Goal: Task Accomplishment & Management: Manage account settings

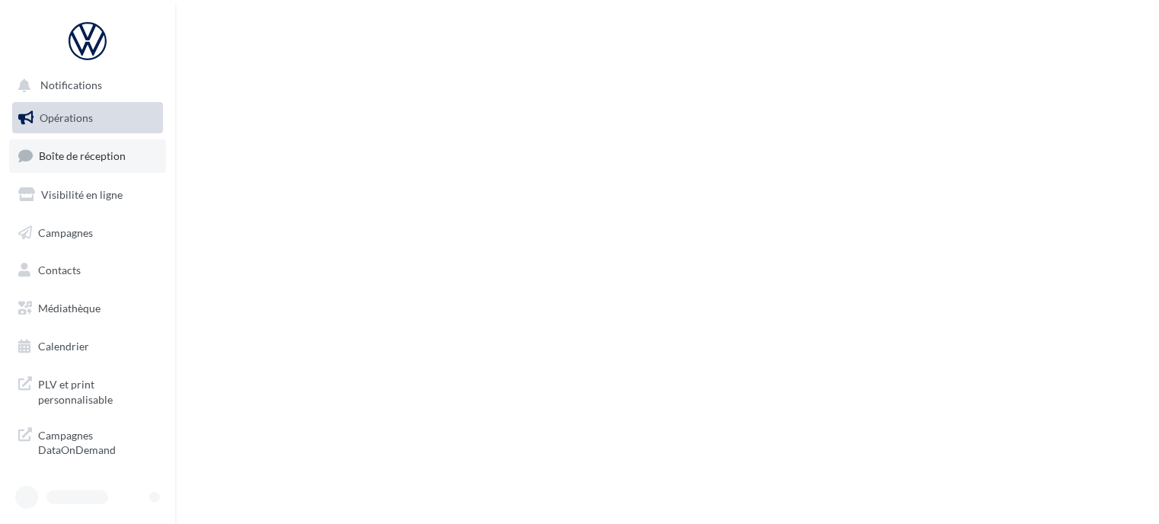
click at [91, 150] on span "Boîte de réception" at bounding box center [82, 155] width 87 height 13
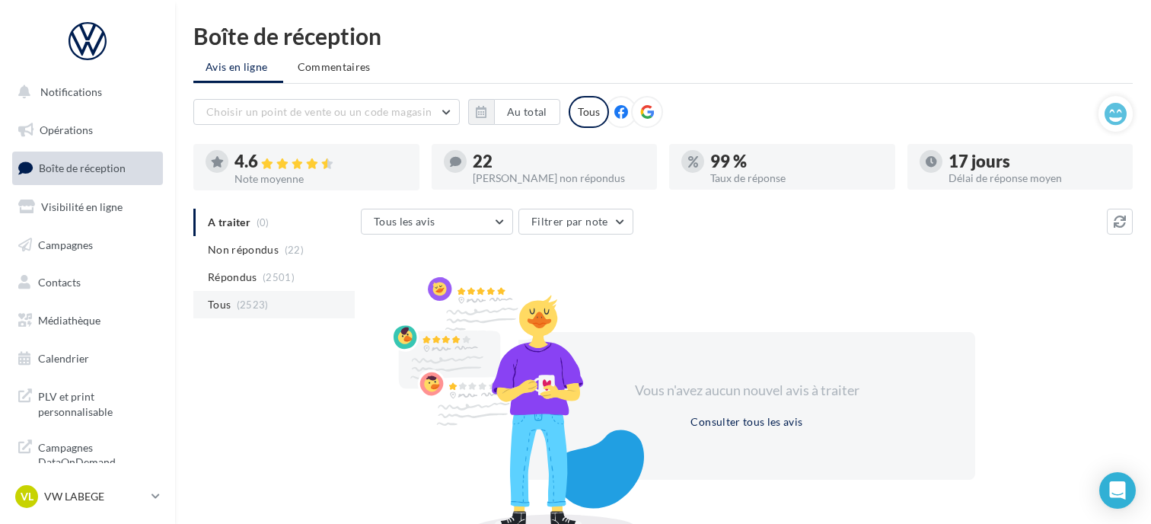
click at [263, 293] on li "Tous (2523)" at bounding box center [273, 304] width 161 height 27
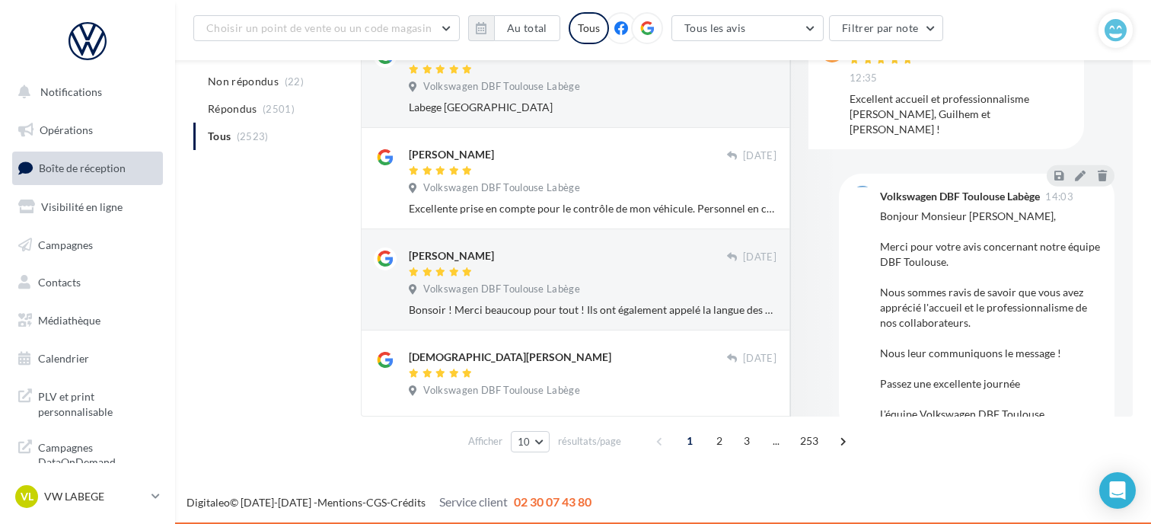
scroll to position [774, 0]
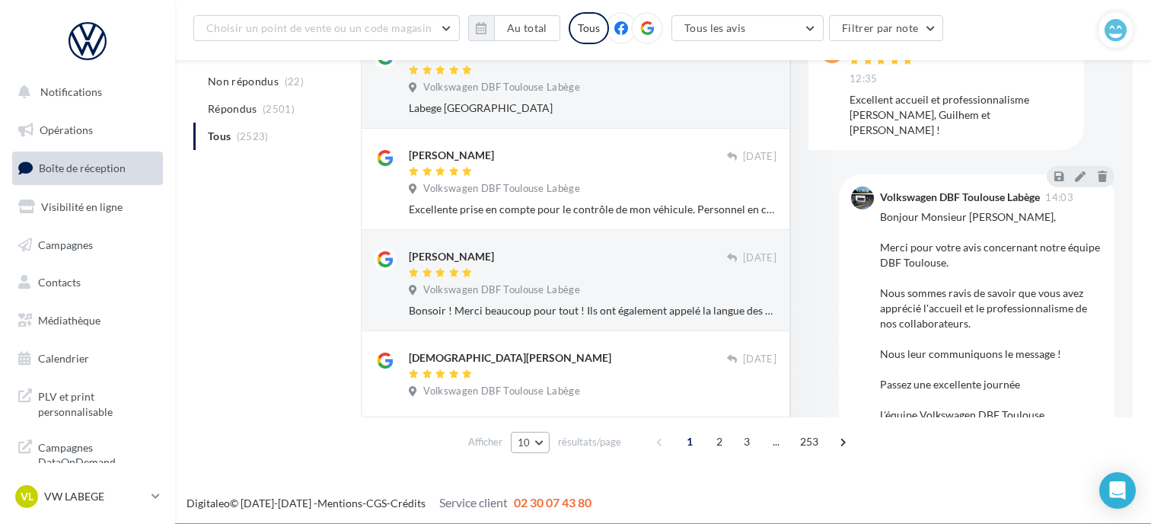
click at [532, 435] on button "10" at bounding box center [530, 442] width 39 height 21
click at [546, 388] on button "25" at bounding box center [564, 388] width 107 height 27
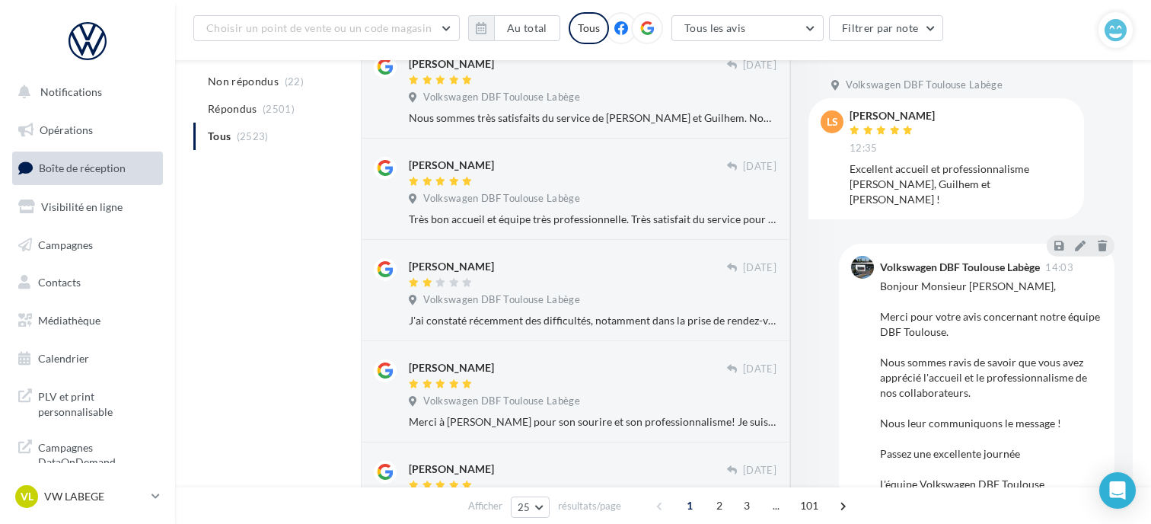
scroll to position [1544, 0]
click at [91, 503] on p "VW LABEGE" at bounding box center [94, 496] width 101 height 15
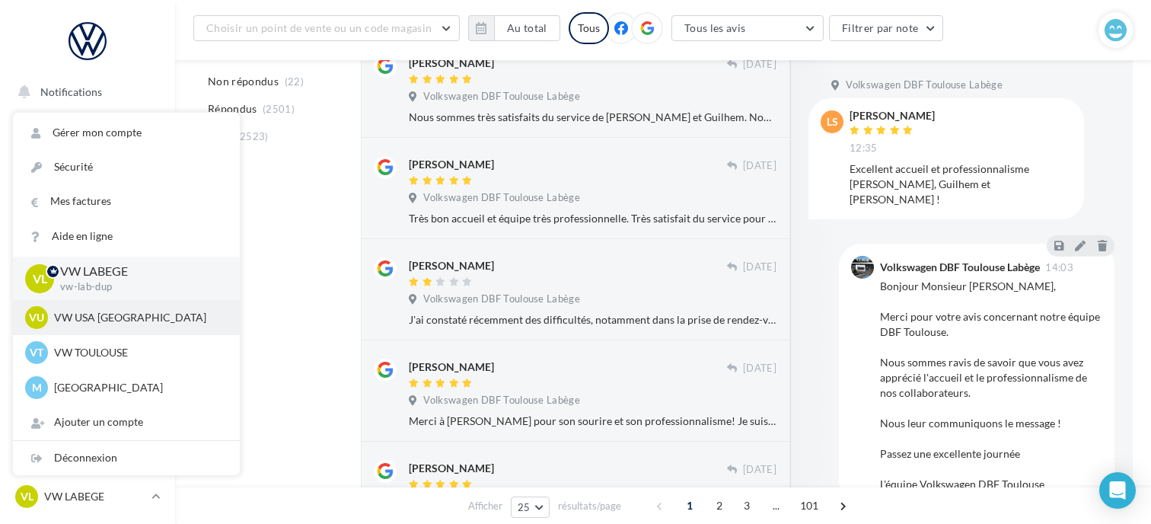
click at [113, 323] on p "VW USA TOULOUSE" at bounding box center [138, 317] width 168 height 15
